Goal: Task Accomplishment & Management: Complete application form

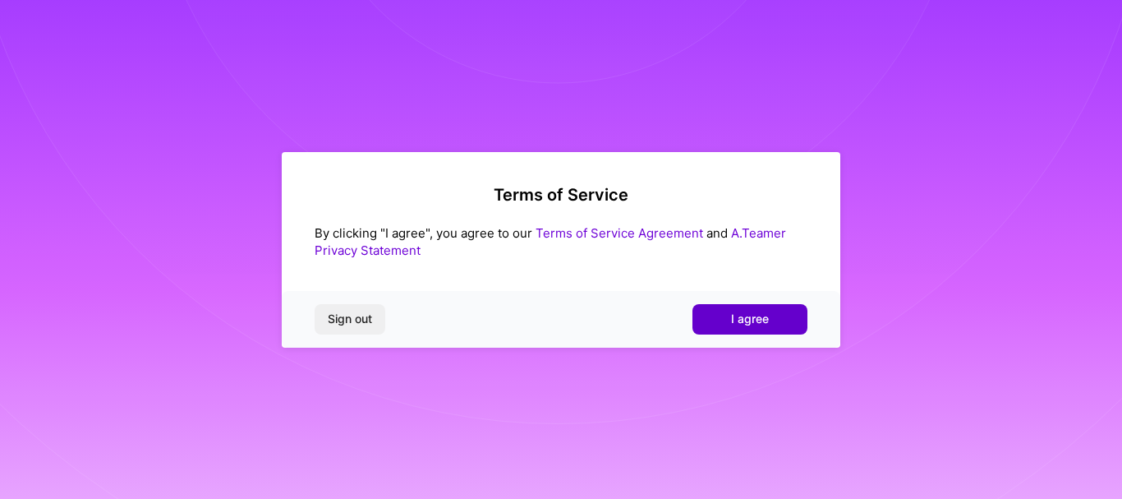
click at [723, 320] on button "I agree" at bounding box center [749, 319] width 115 height 30
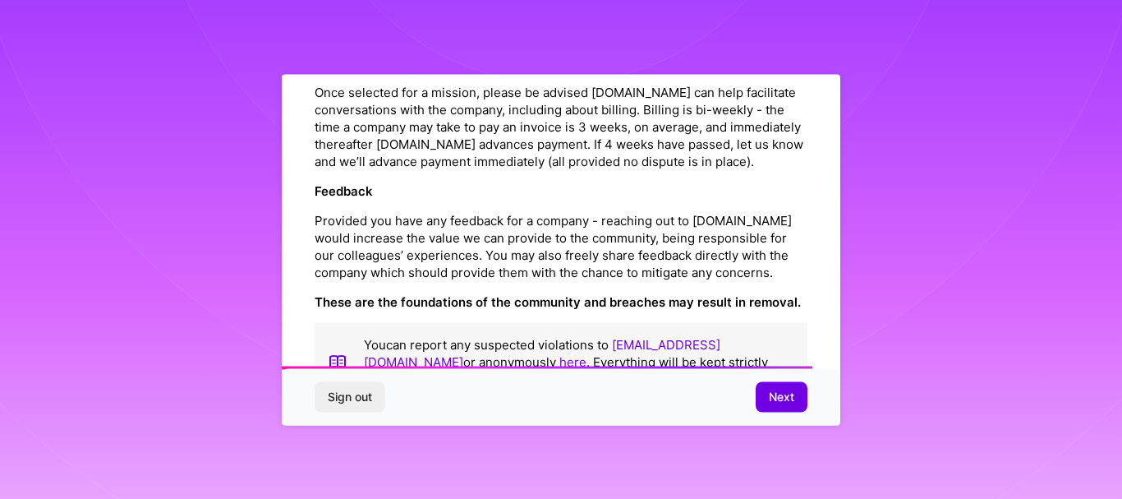
scroll to position [1978, 0]
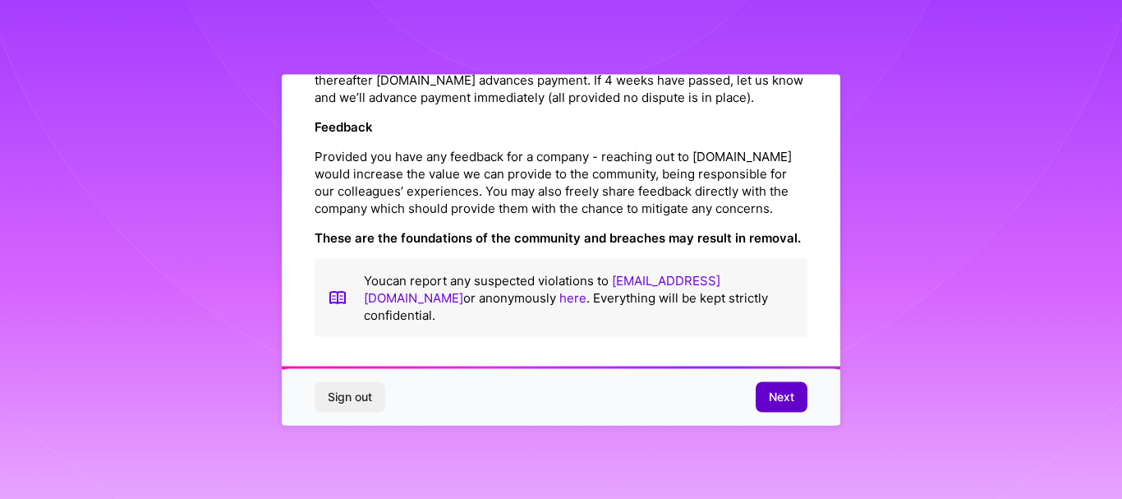
click at [777, 390] on span "Next" at bounding box center [781, 396] width 25 height 16
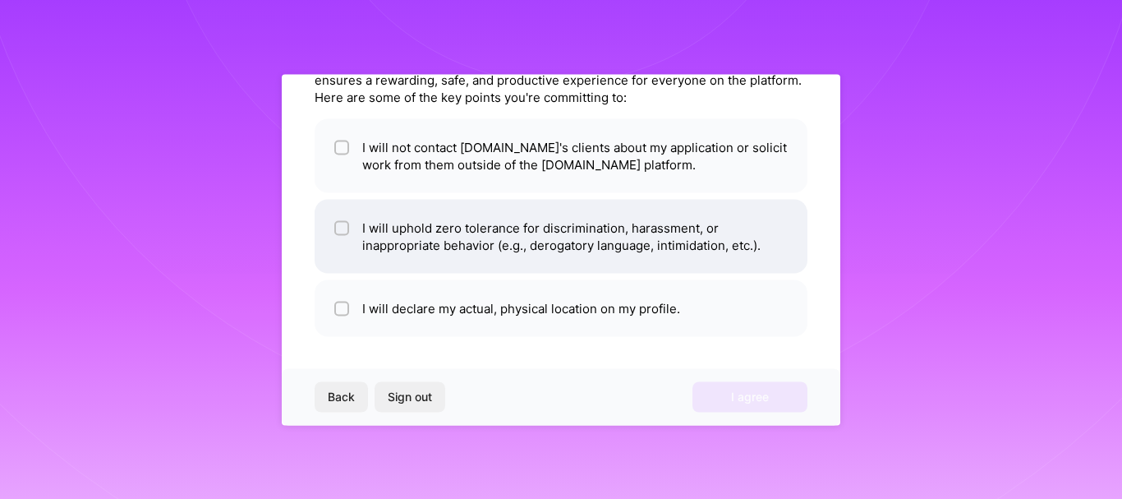
scroll to position [0, 0]
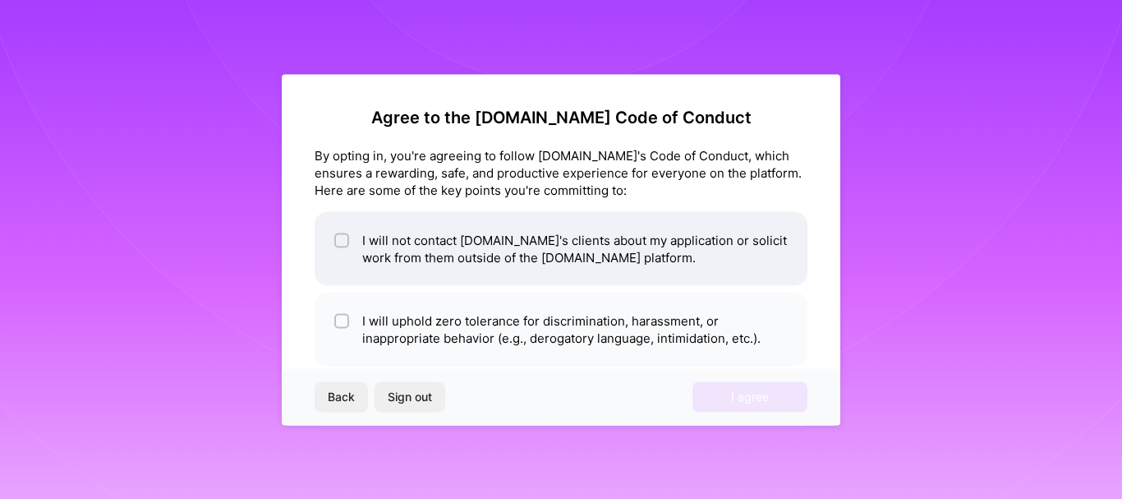
click at [338, 241] on input "checkbox" at bounding box center [343, 240] width 11 height 11
checkbox input "true"
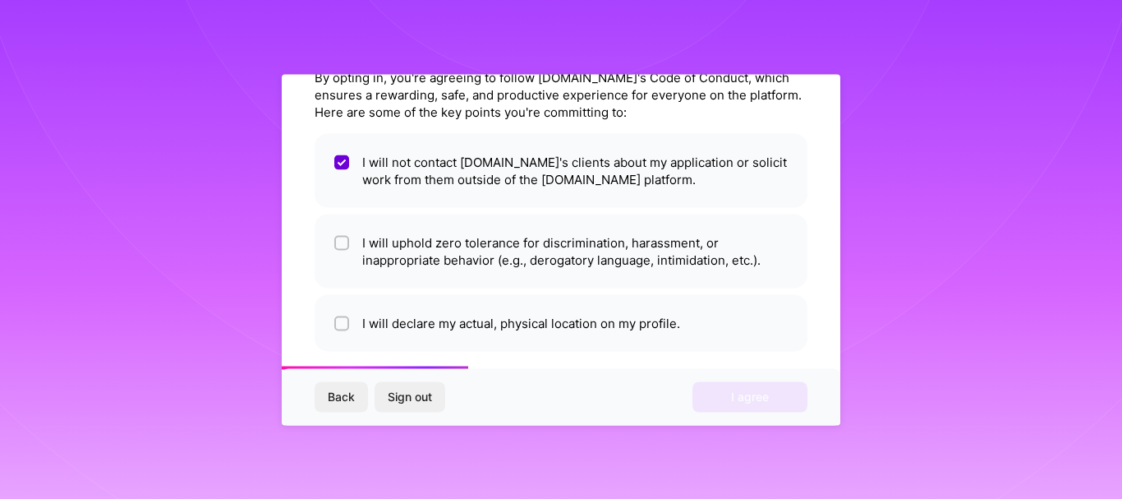
scroll to position [79, 0]
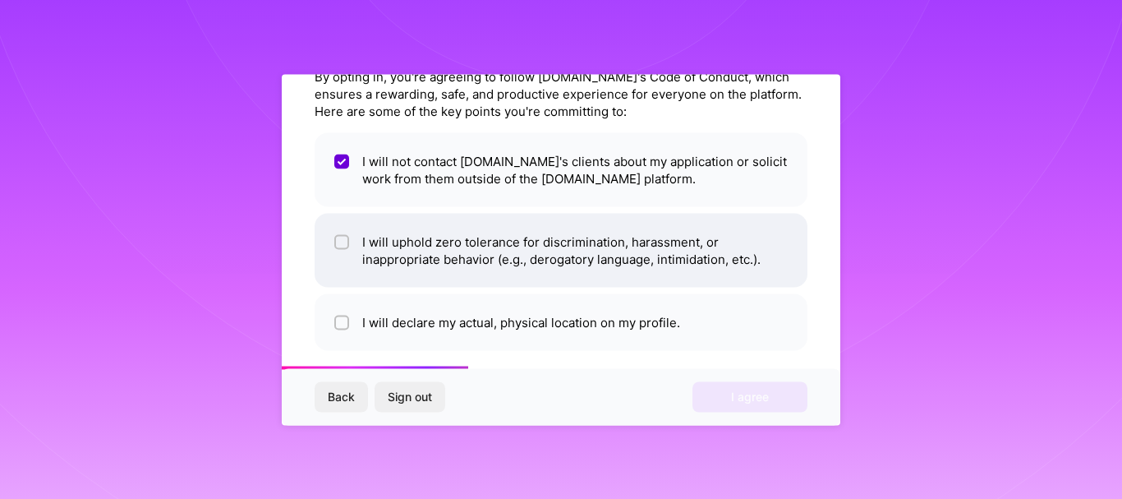
click at [338, 240] on input "checkbox" at bounding box center [343, 242] width 11 height 11
checkbox input "true"
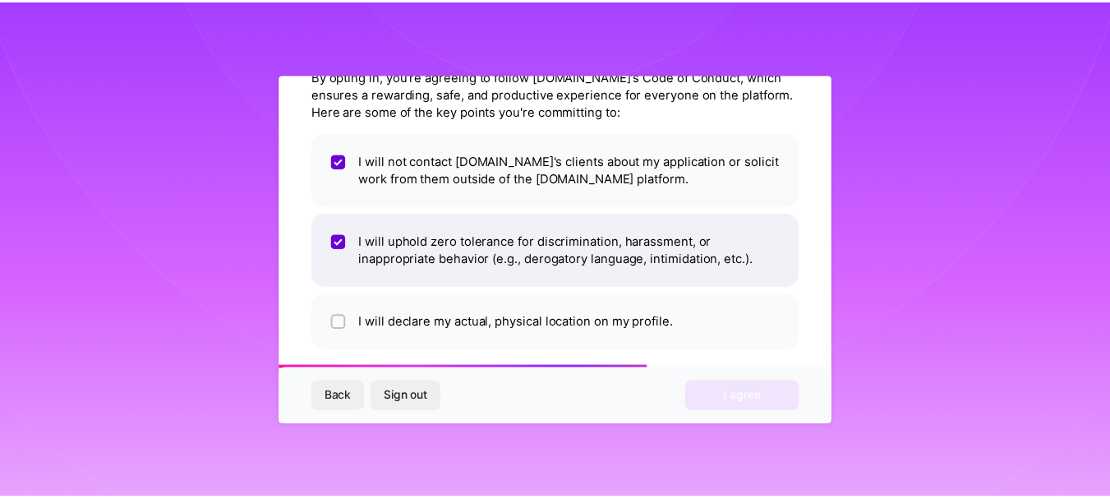
scroll to position [93, 0]
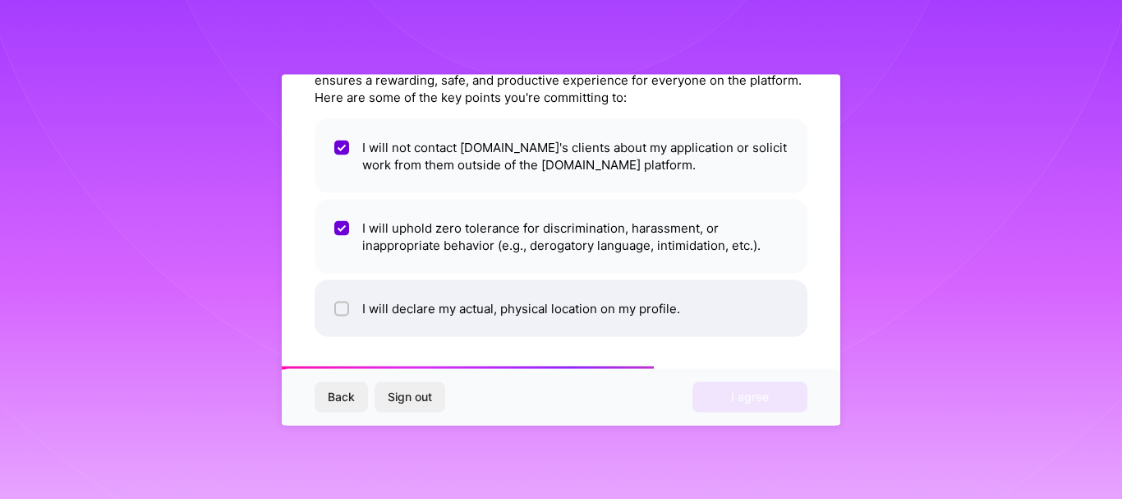
click at [342, 306] on input "checkbox" at bounding box center [343, 308] width 11 height 11
checkbox input "true"
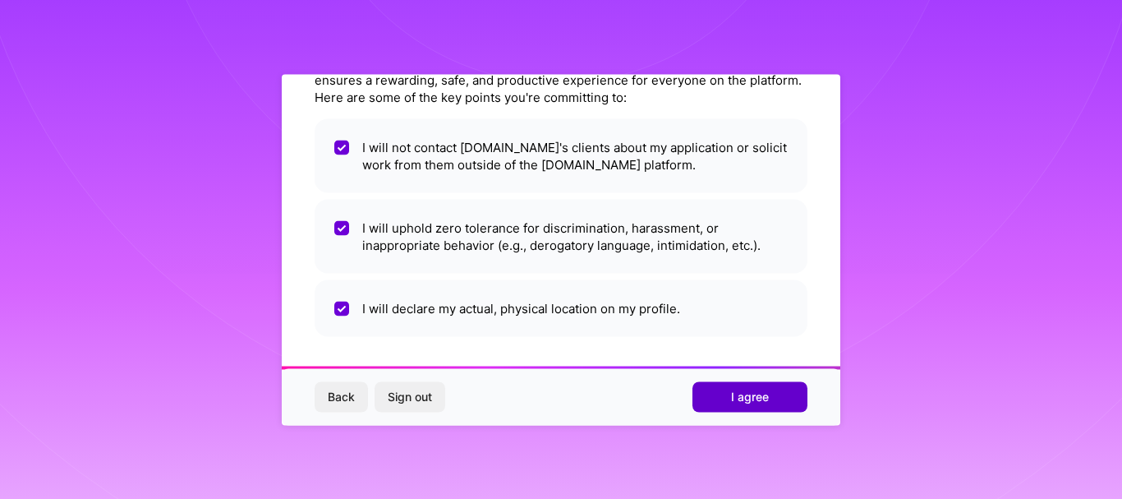
click at [730, 405] on button "I agree" at bounding box center [749, 397] width 115 height 30
